Goal: Check status: Check status

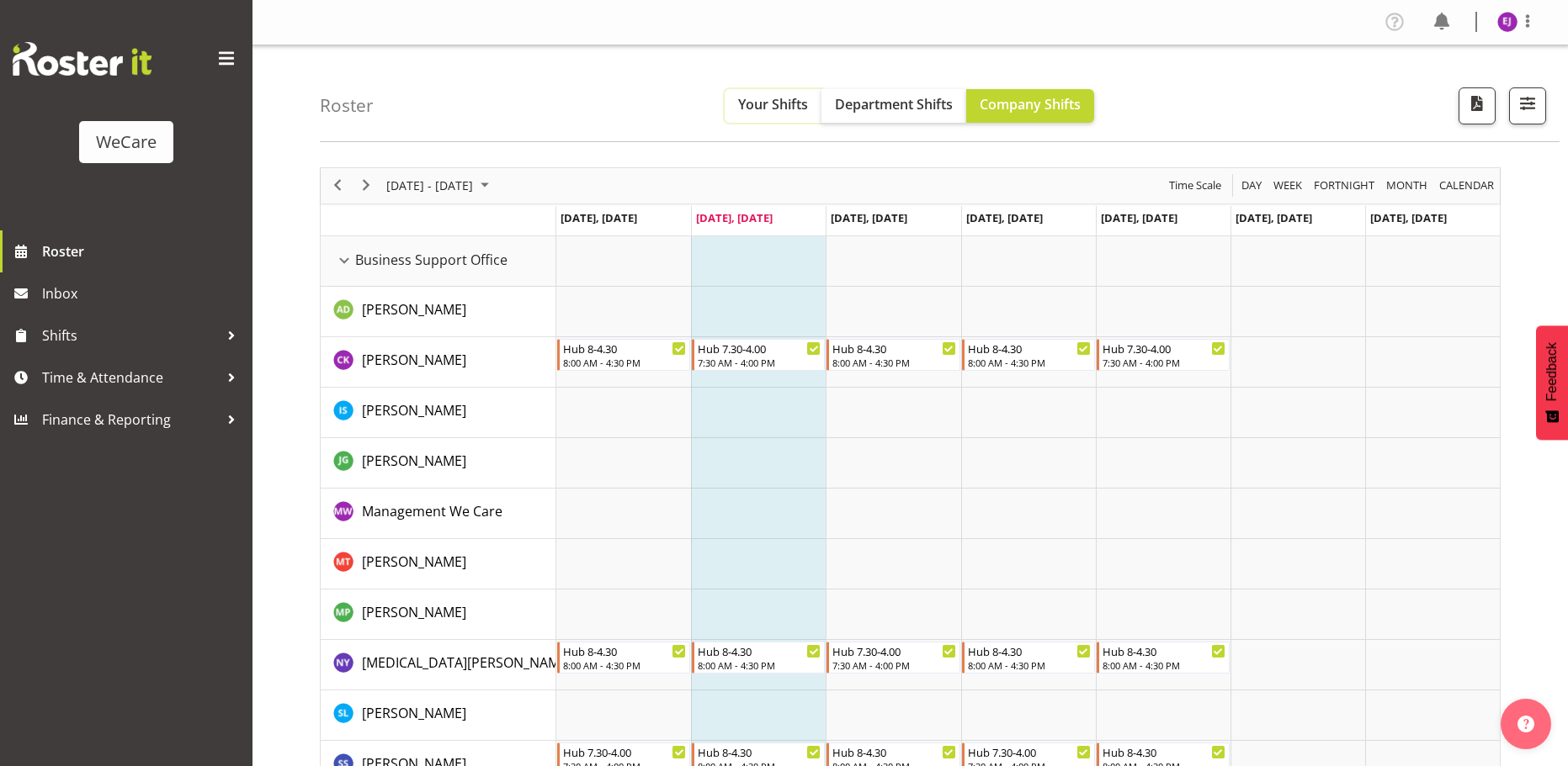
click at [783, 102] on span "Your Shifts" at bounding box center [773, 104] width 70 height 19
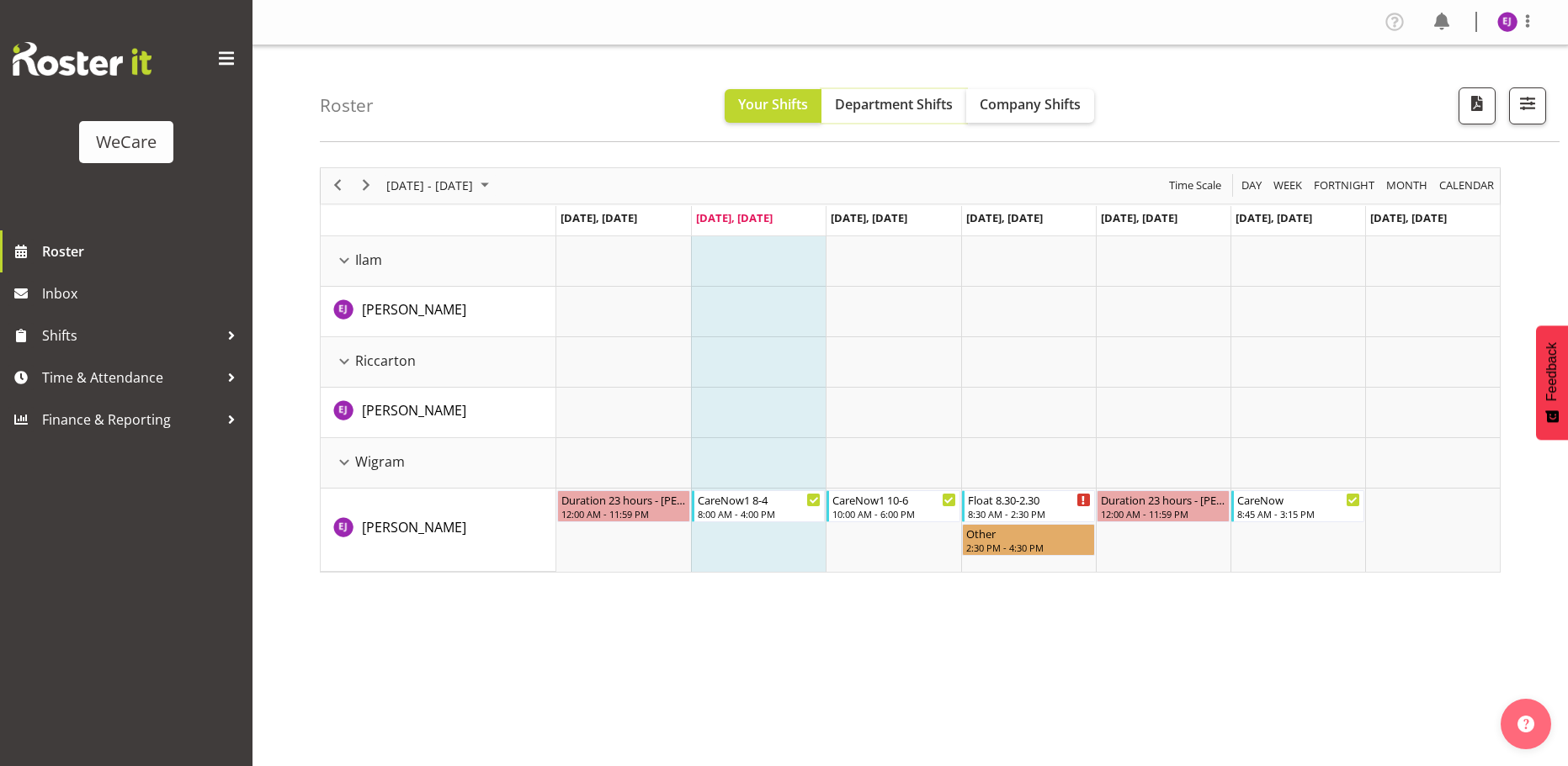
click at [937, 113] on span "Department Shifts" at bounding box center [894, 104] width 117 height 19
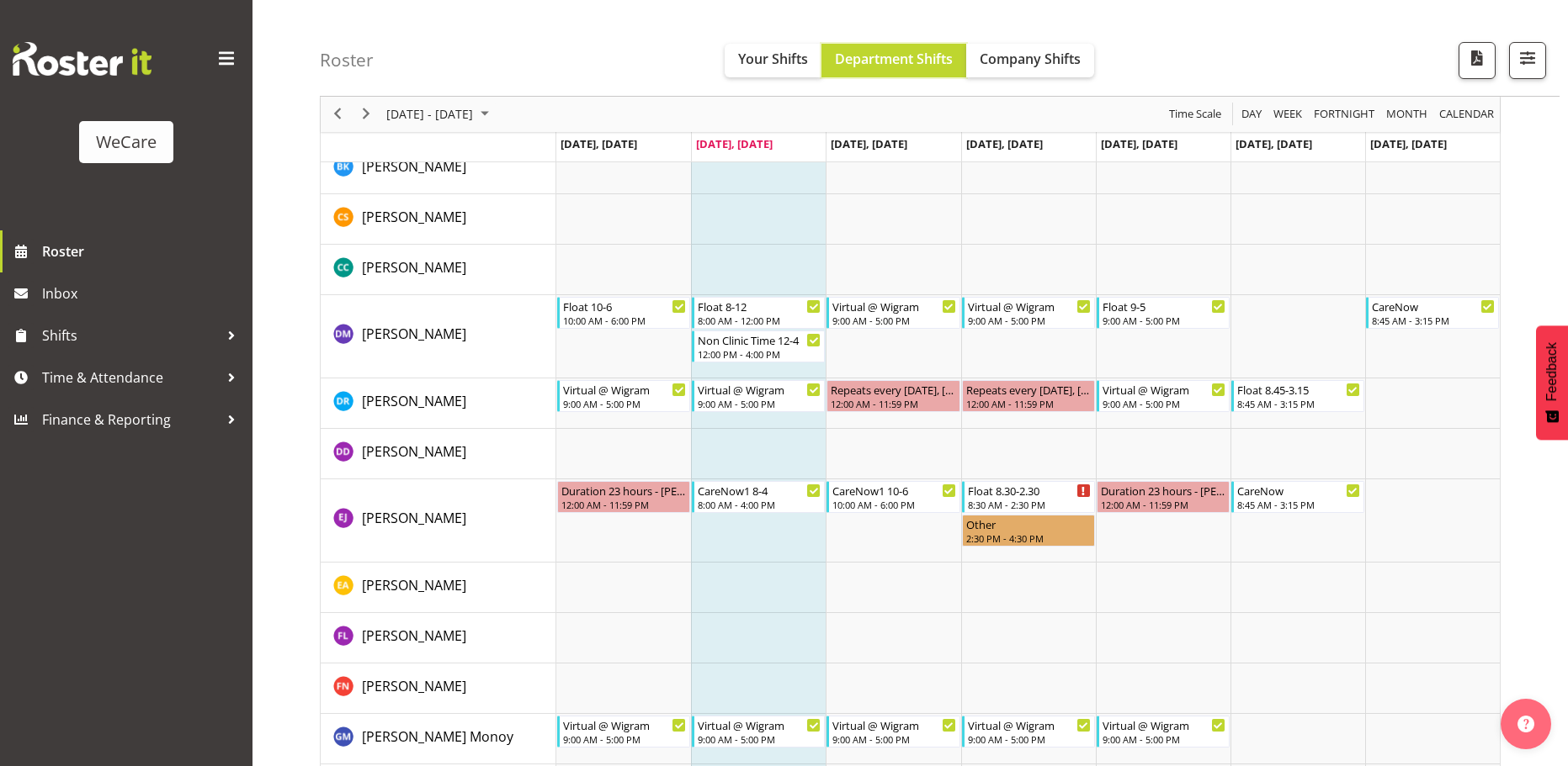
scroll to position [4972, 0]
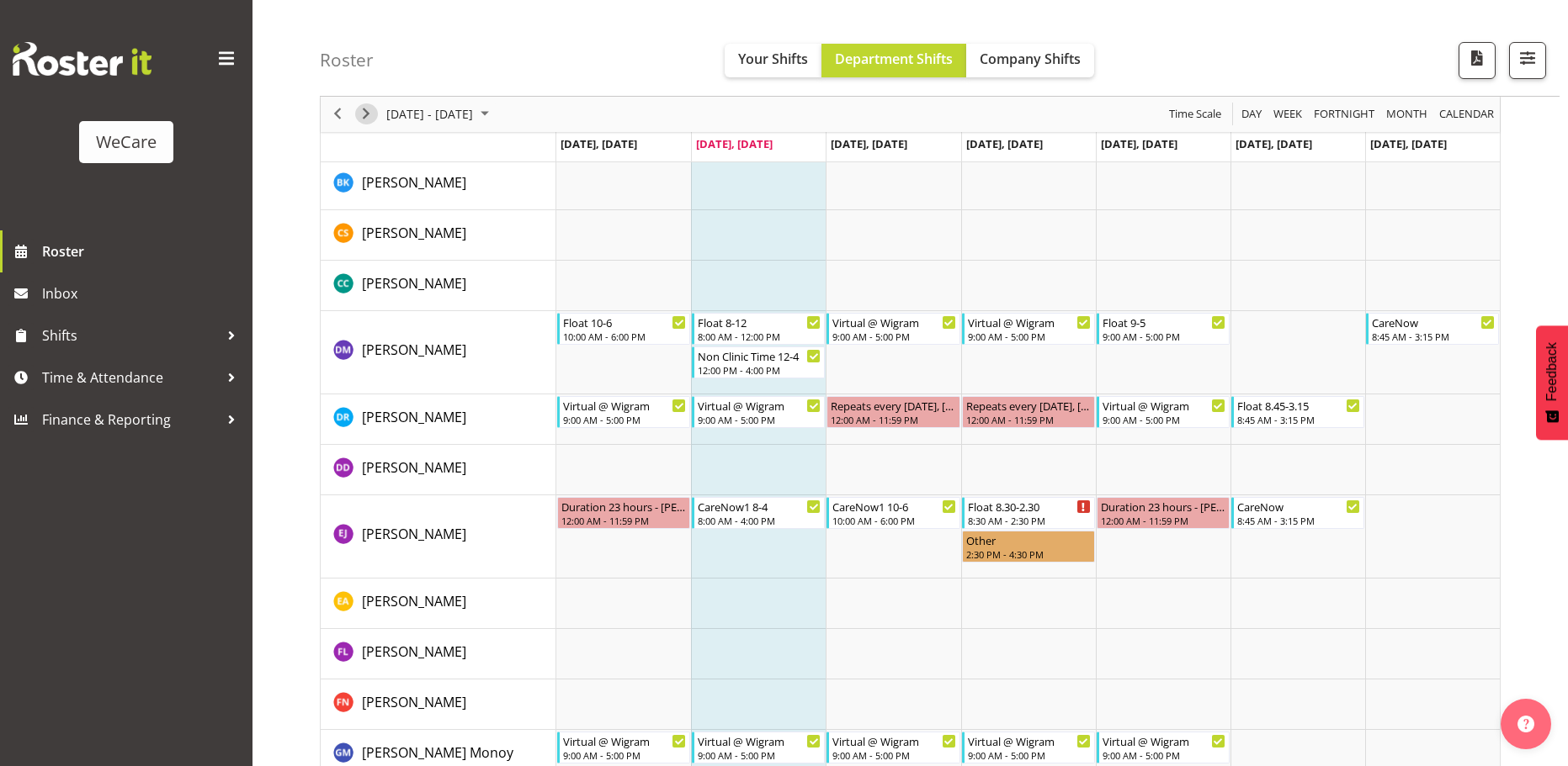
click at [366, 109] on span "Next" at bounding box center [366, 115] width 21 height 21
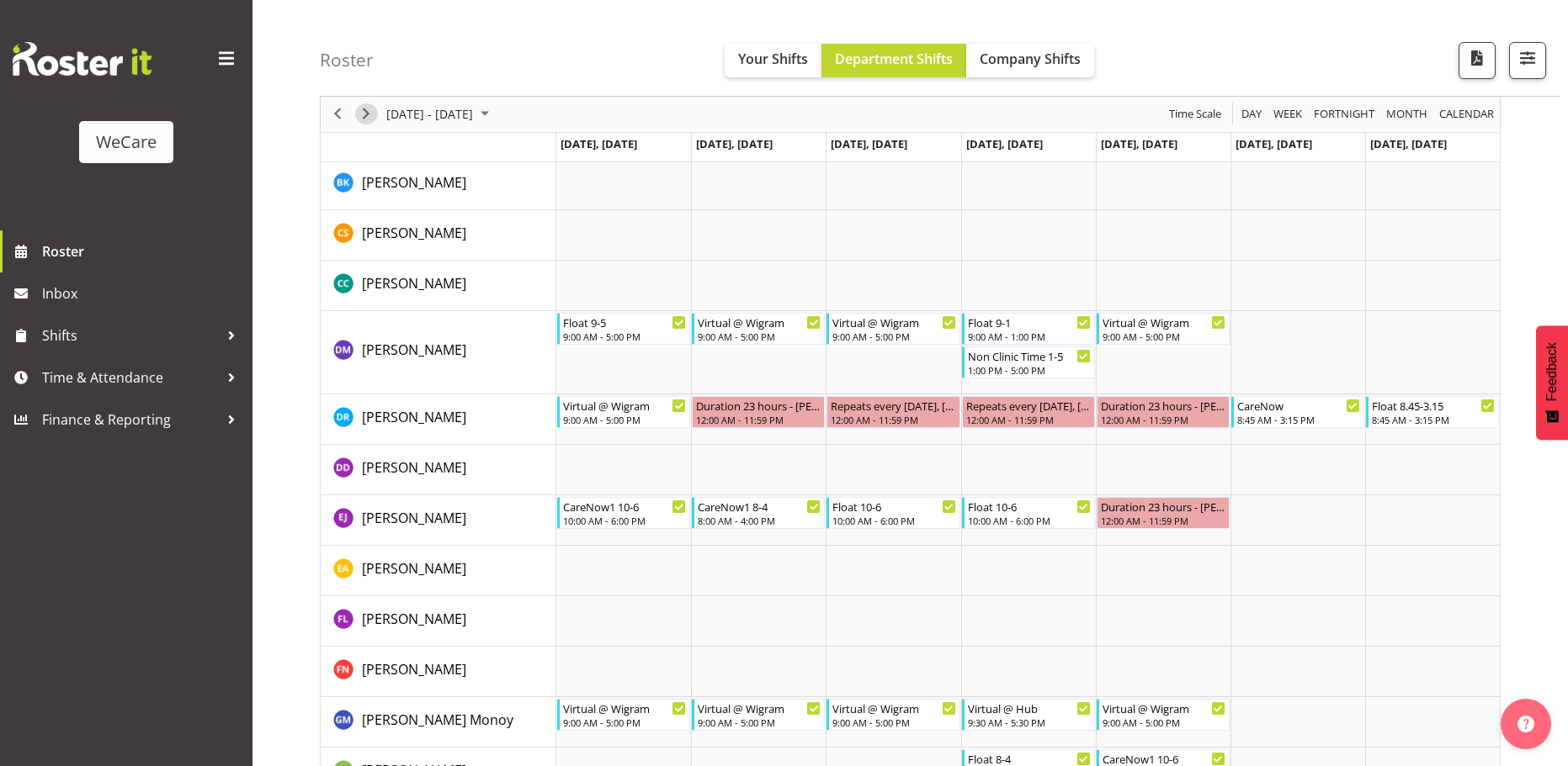
click at [368, 113] on span "Next" at bounding box center [366, 115] width 21 height 21
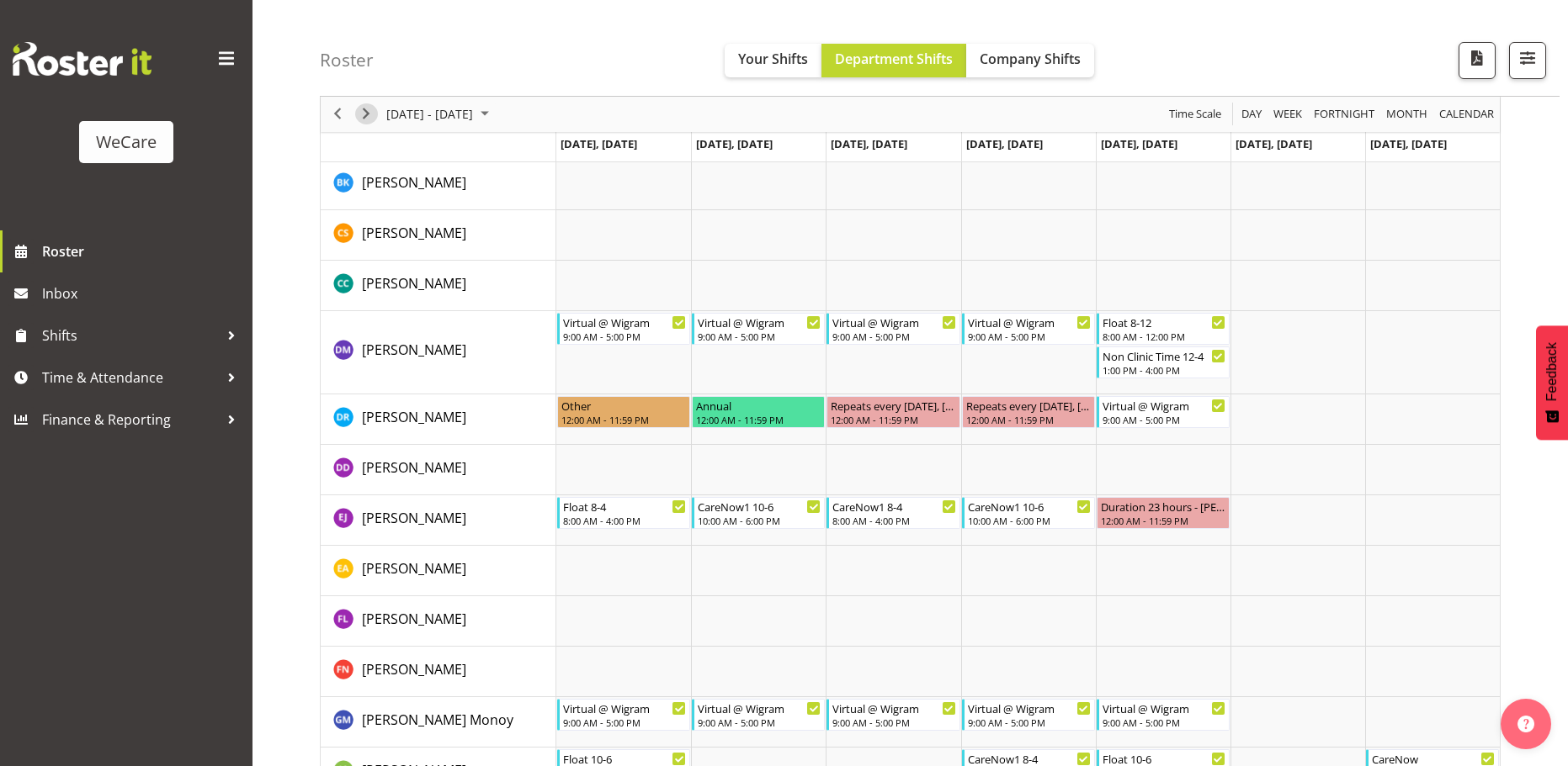
click at [368, 113] on span "Next" at bounding box center [366, 115] width 21 height 21
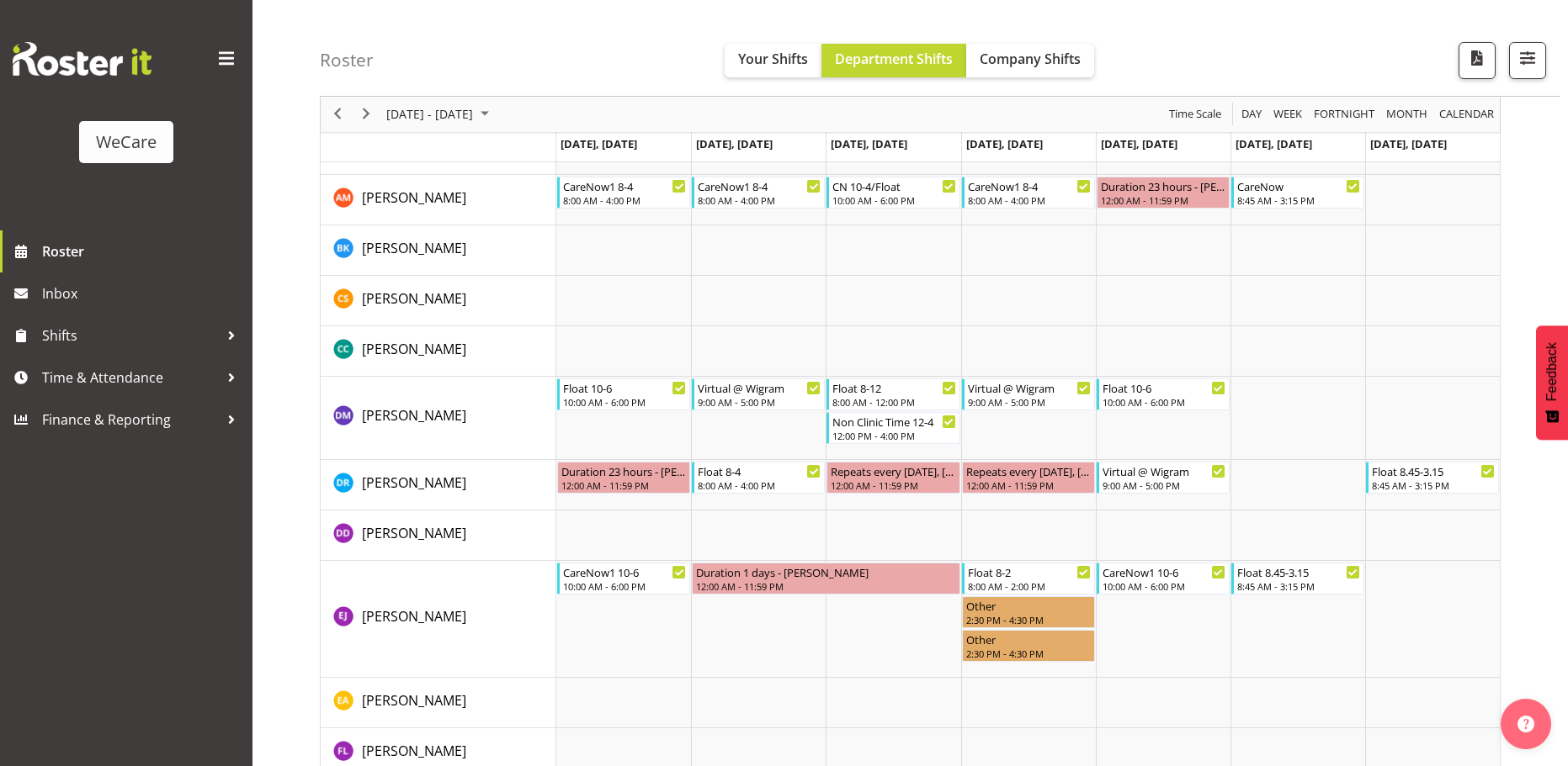
scroll to position [5039, 0]
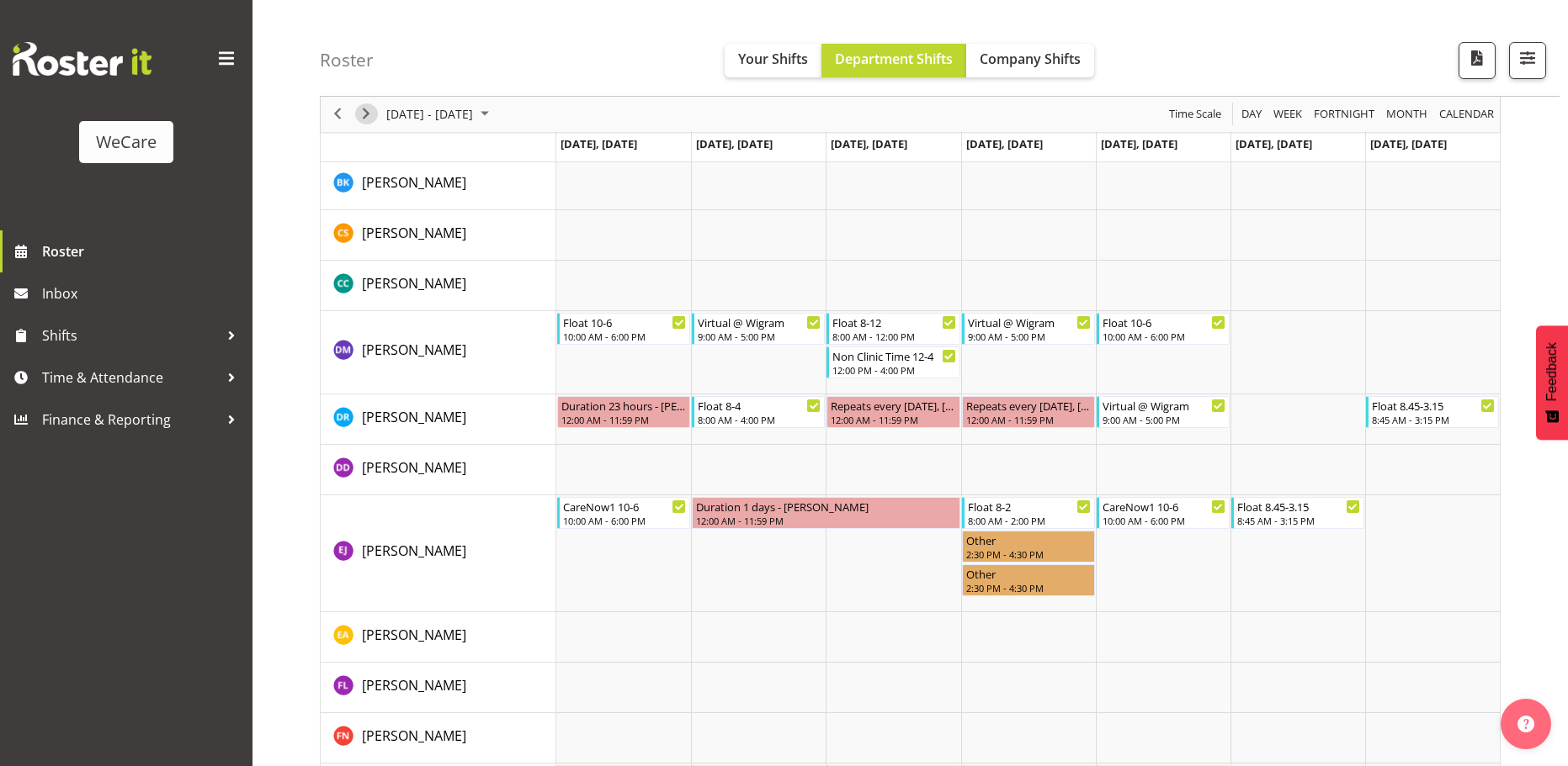
click at [371, 116] on span "Next" at bounding box center [366, 115] width 21 height 21
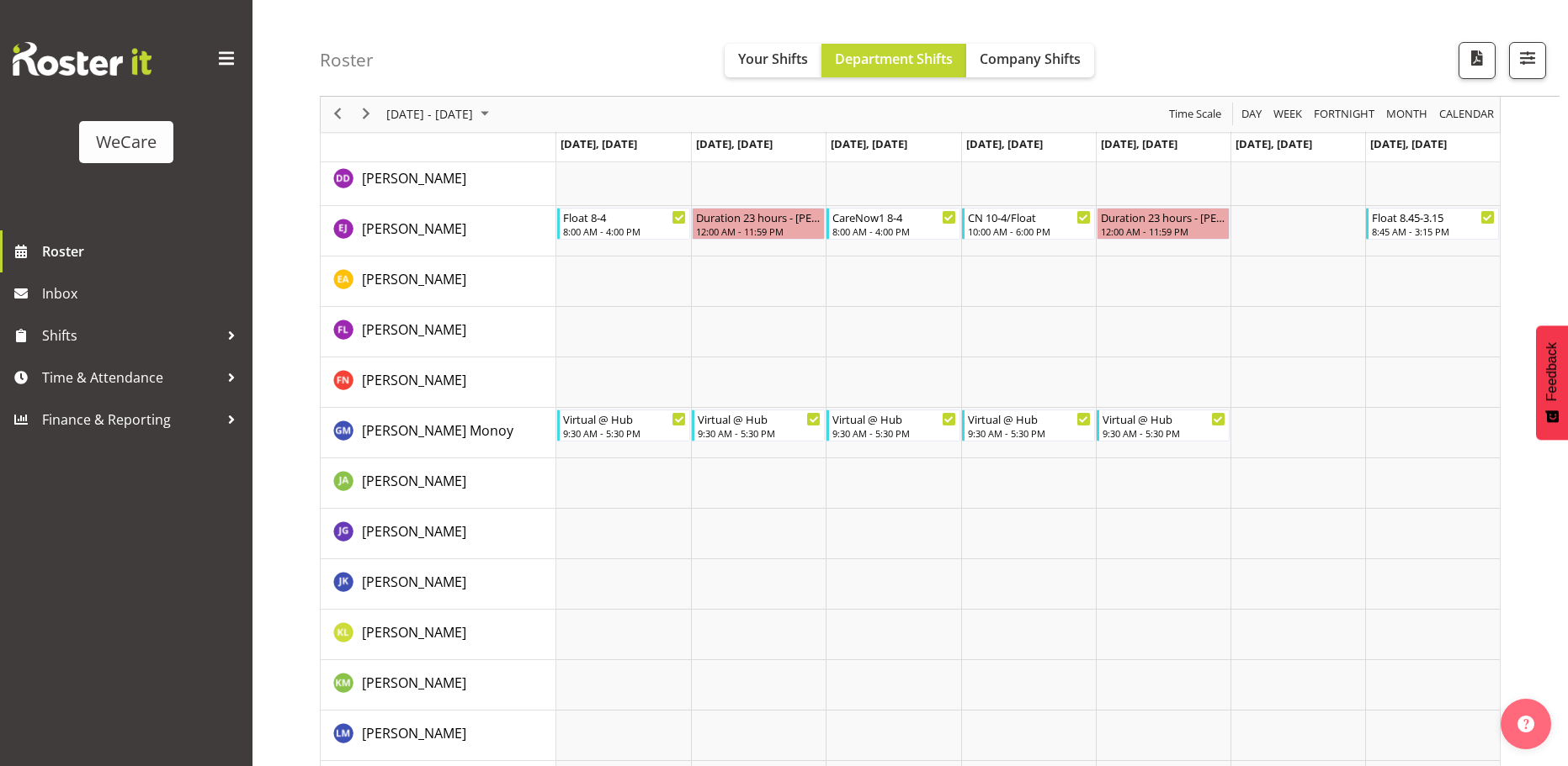
scroll to position [4814, 0]
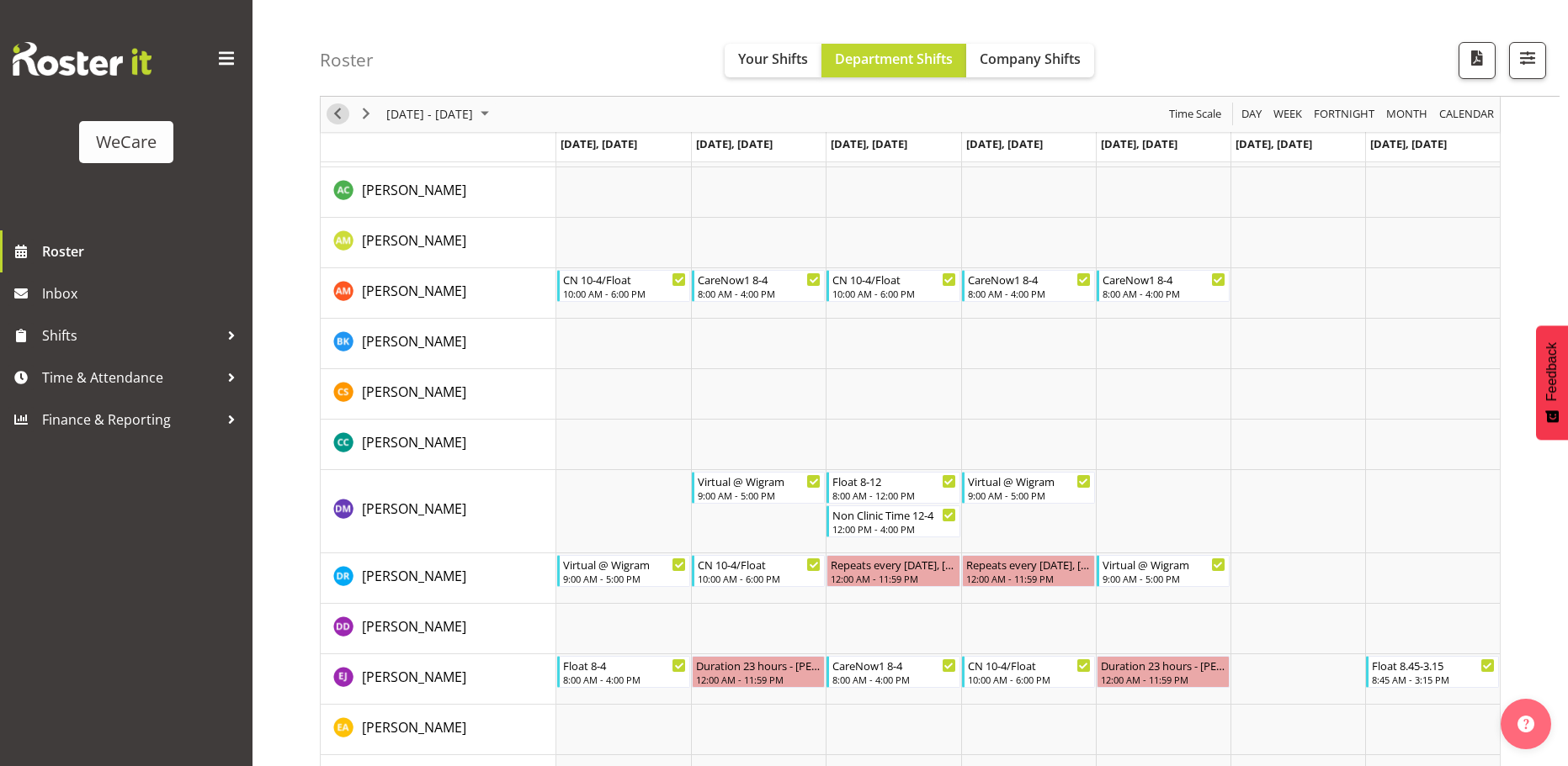
click at [332, 125] on div "previous period" at bounding box center [337, 115] width 29 height 35
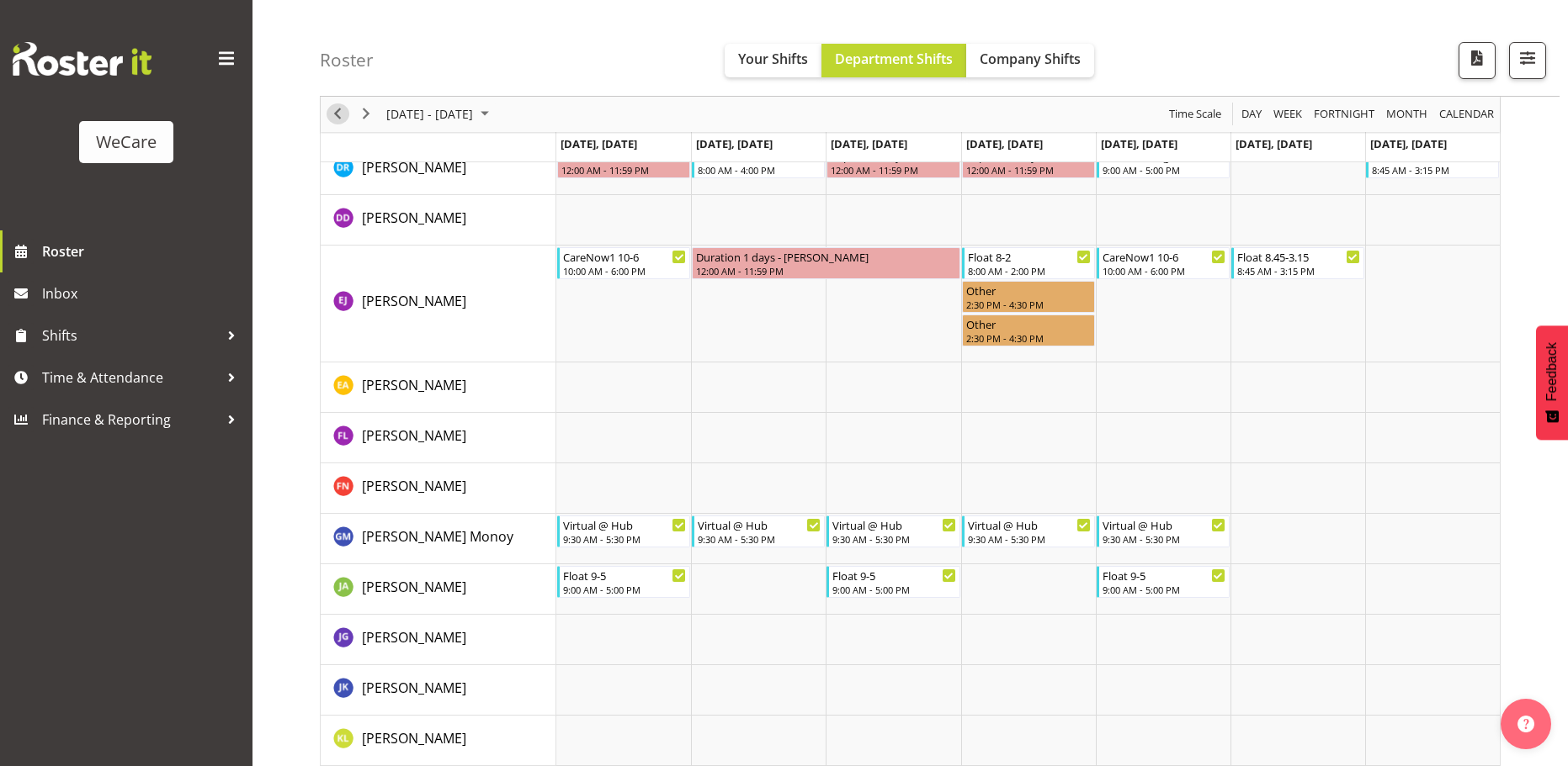
scroll to position [5262, 0]
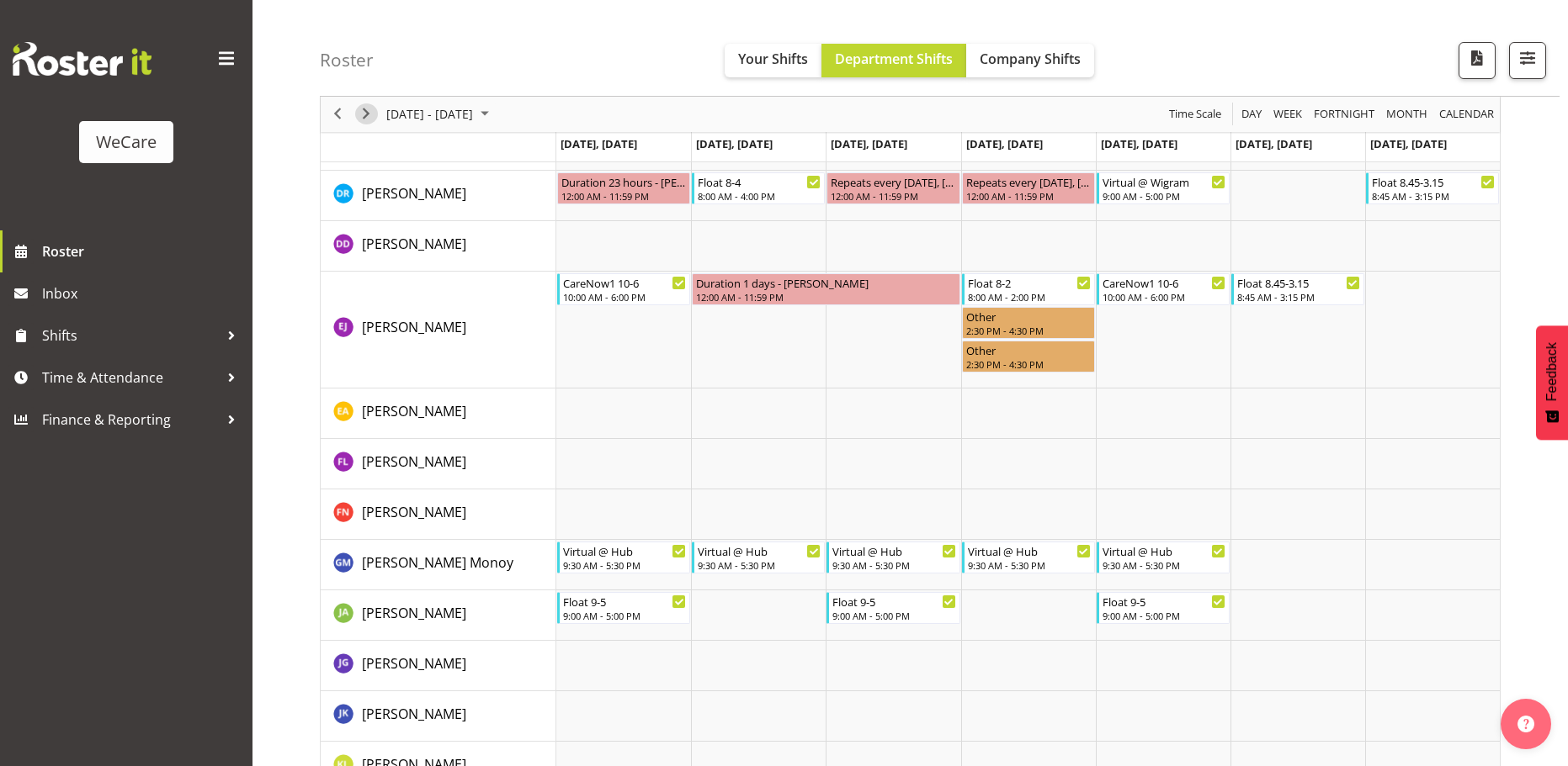
click at [368, 118] on span "Next" at bounding box center [366, 115] width 21 height 21
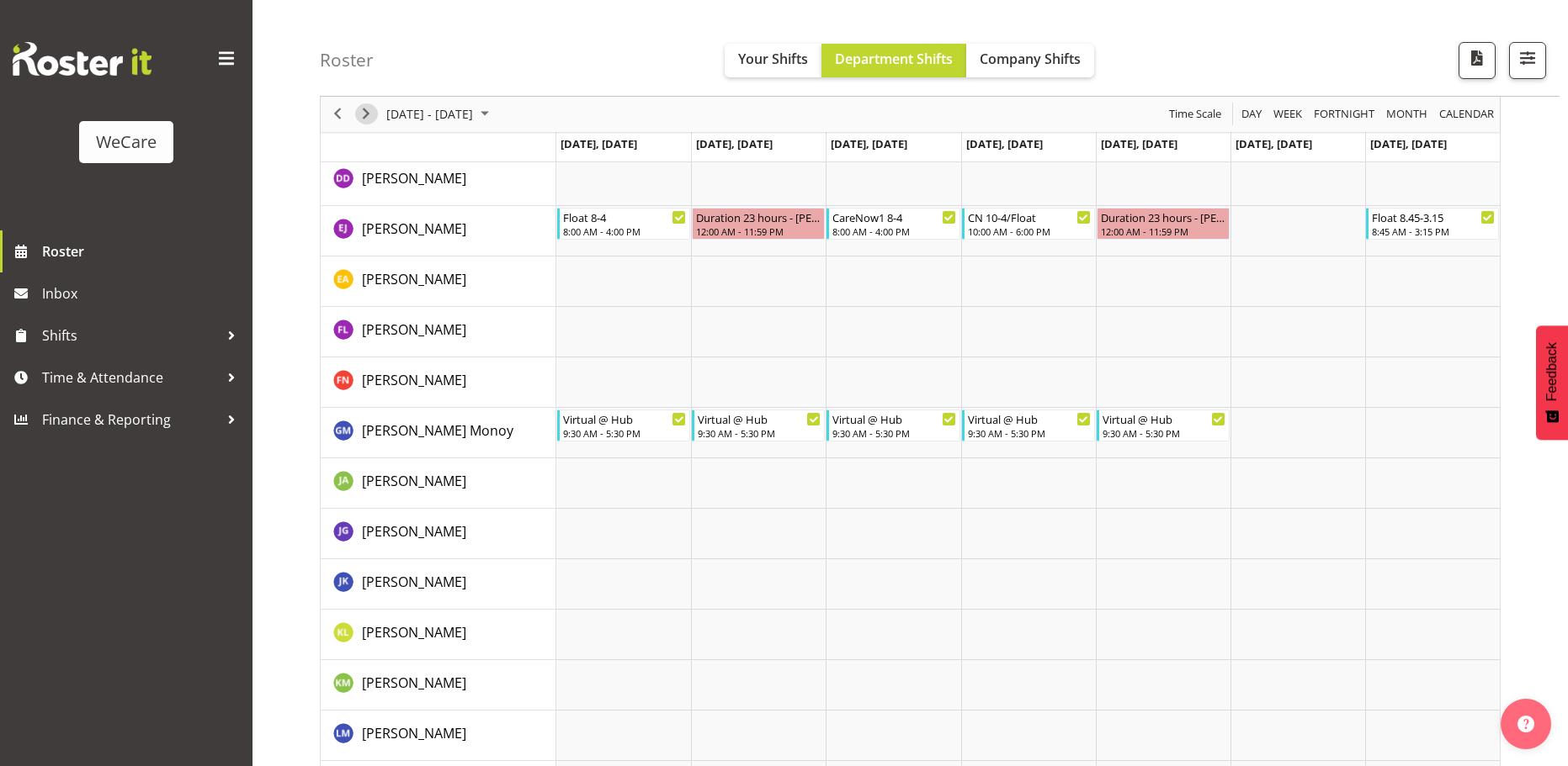
click at [368, 118] on span "Next" at bounding box center [366, 115] width 21 height 21
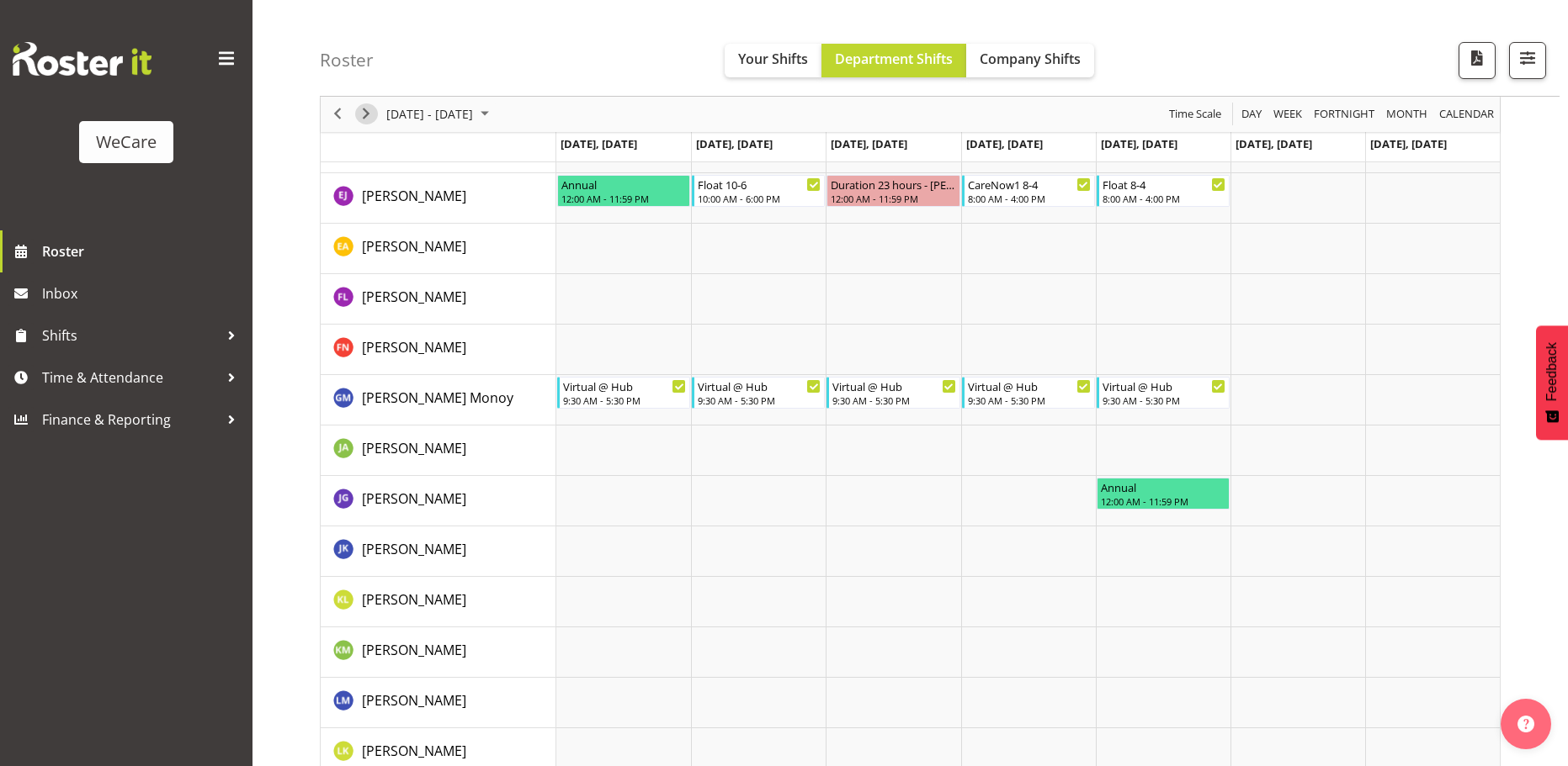
click at [368, 118] on span "Next" at bounding box center [366, 115] width 21 height 21
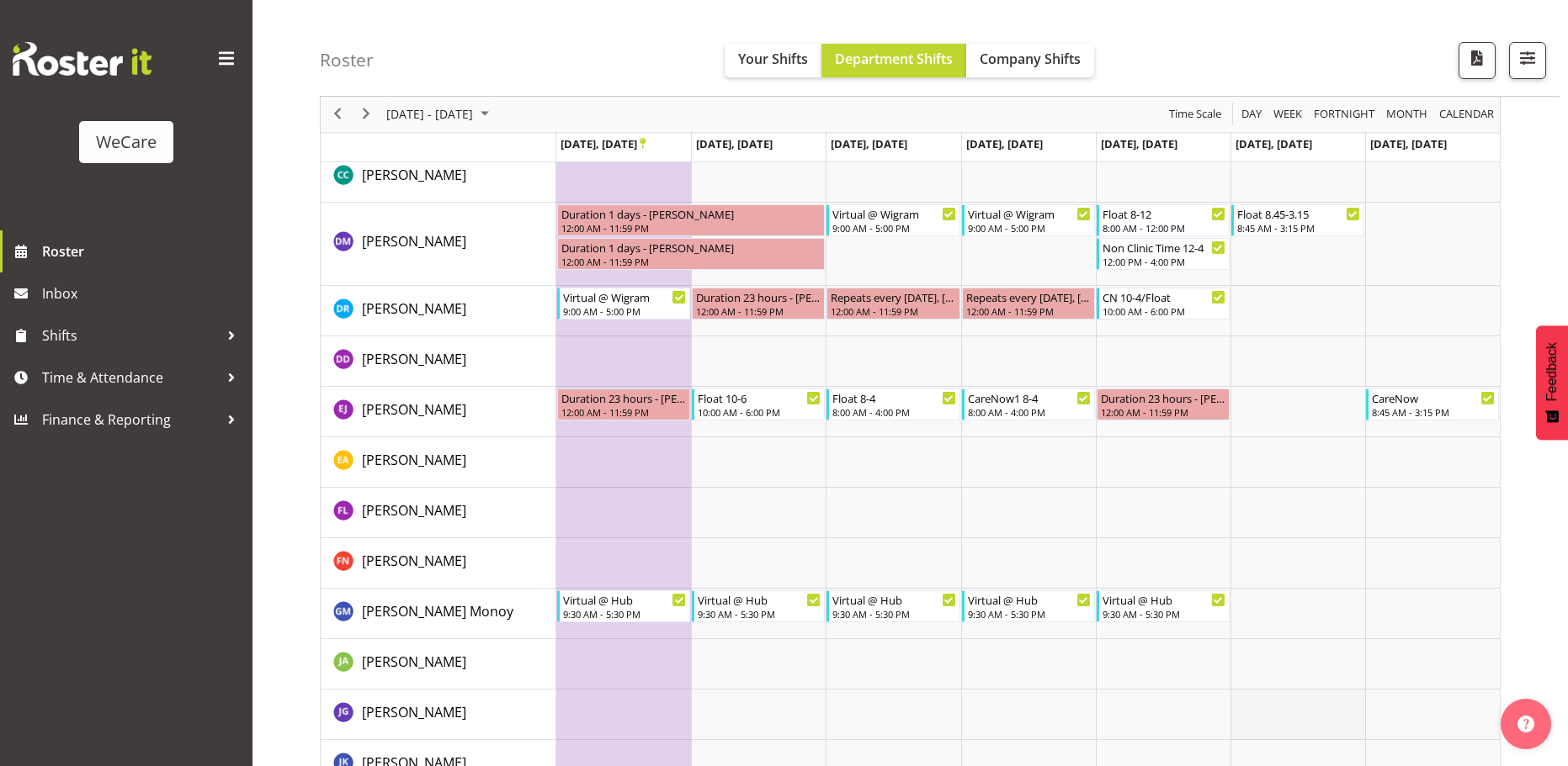
scroll to position [5071, 0]
